Goal: Task Accomplishment & Management: Manage account settings

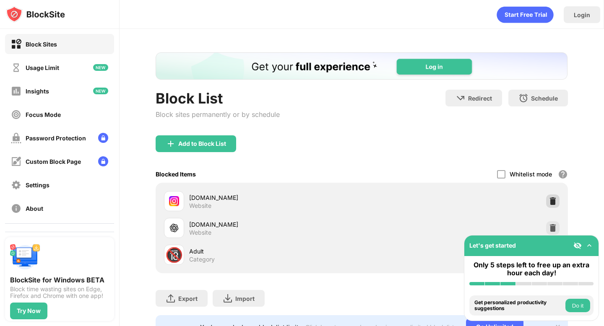
click at [553, 201] on img at bounding box center [552, 201] width 8 height 8
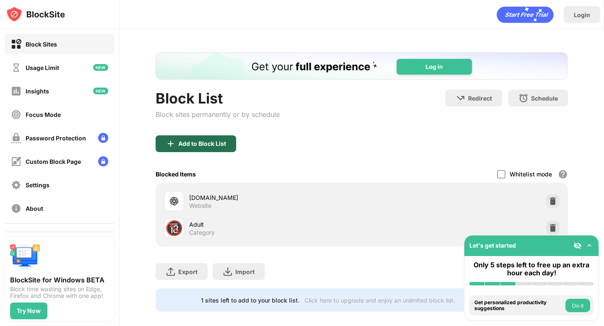
click at [219, 143] on div "Add to Block List" at bounding box center [202, 143] width 48 height 7
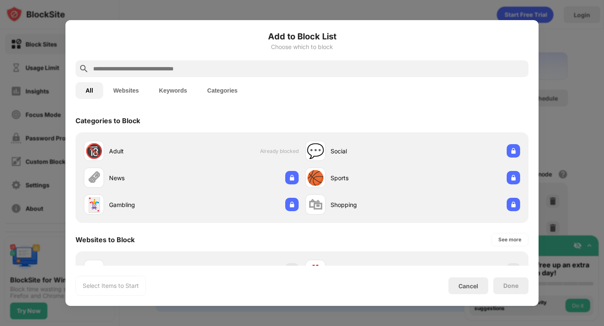
click at [183, 75] on div at bounding box center [301, 68] width 453 height 17
click at [177, 70] on input "text" at bounding box center [308, 69] width 433 height 10
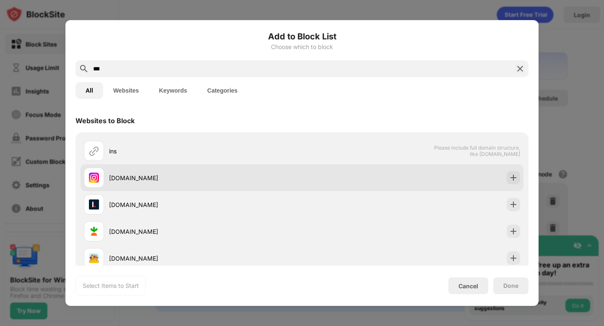
type input "***"
click at [143, 177] on div "instagram.com" at bounding box center [205, 178] width 193 height 9
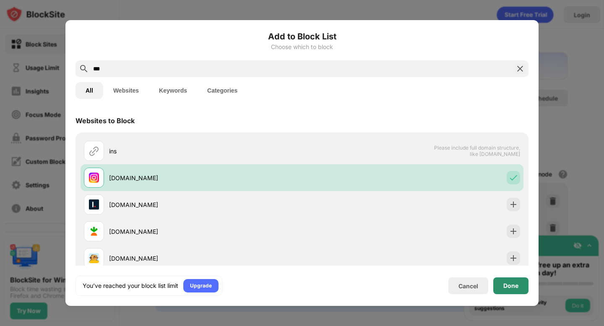
click at [509, 290] on div "Done" at bounding box center [510, 286] width 35 height 17
